Goal: Navigation & Orientation: Find specific page/section

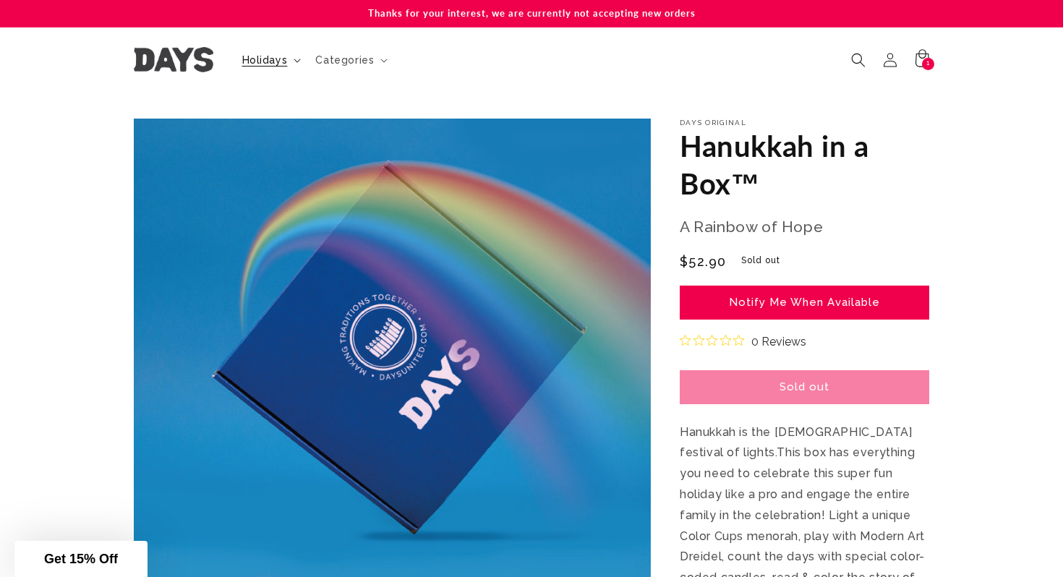
click at [271, 62] on span "Holidays" at bounding box center [265, 60] width 46 height 13
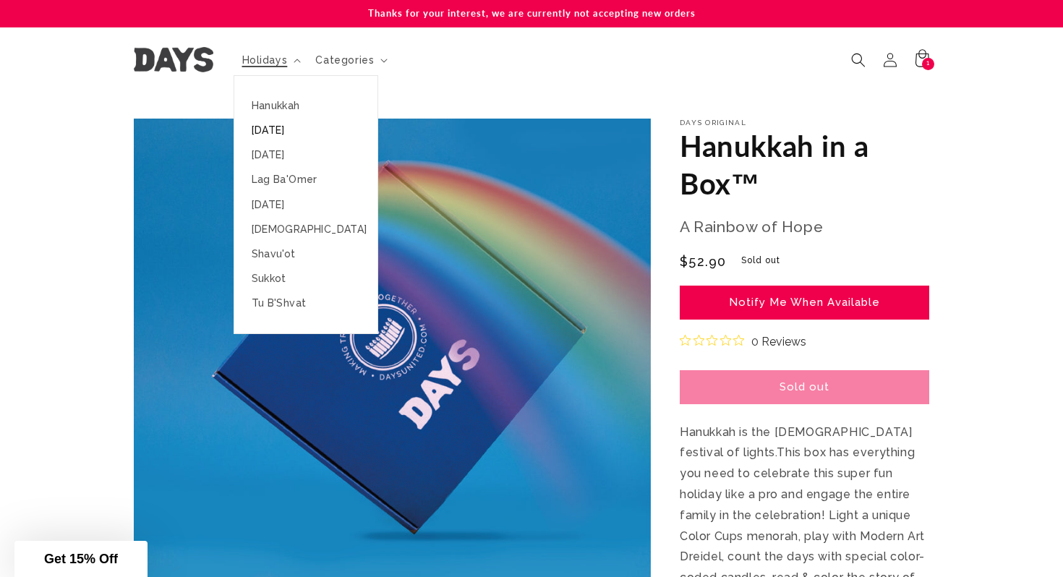
click at [265, 131] on link "[DATE]" at bounding box center [305, 130] width 143 height 25
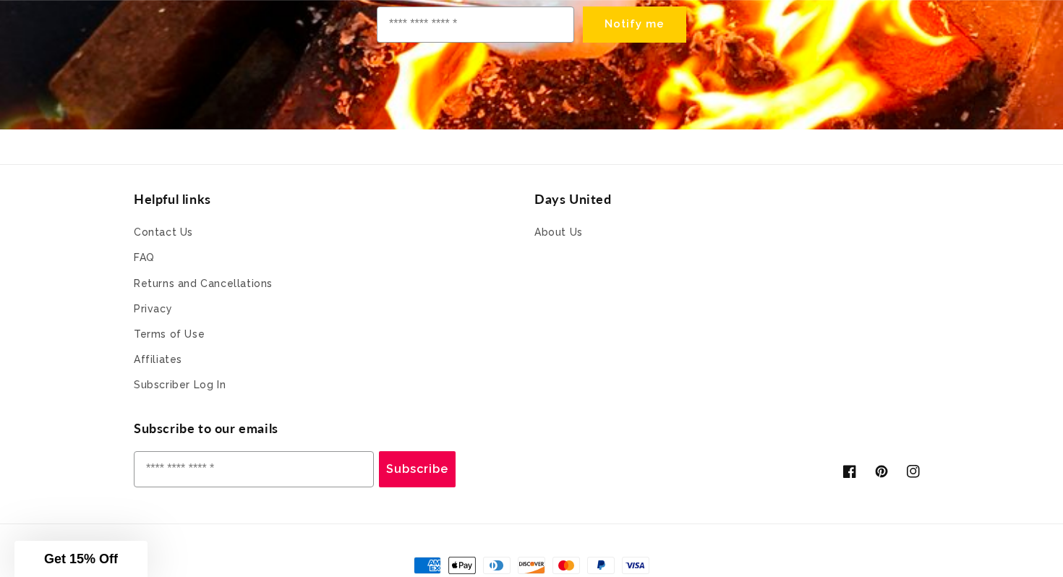
scroll to position [4793, 0]
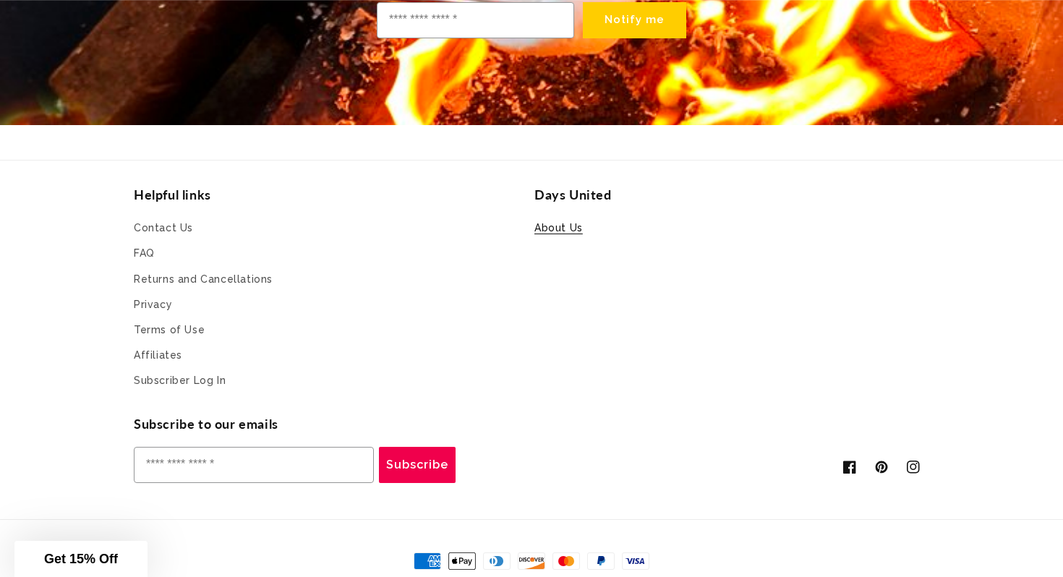
click at [569, 219] on link "About Us" at bounding box center [559, 230] width 48 height 22
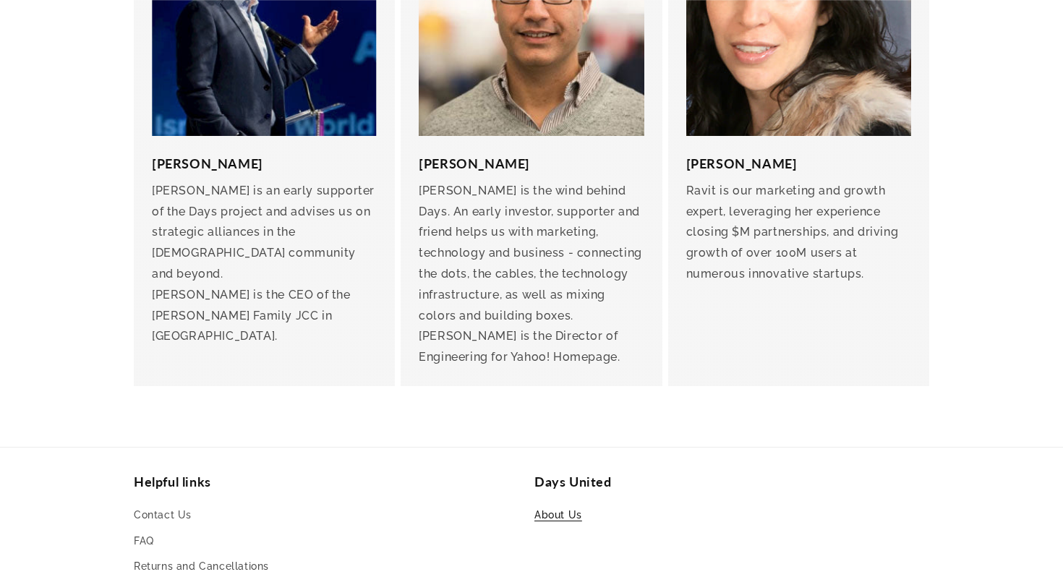
scroll to position [3101, 0]
